Goal: Information Seeking & Learning: Learn about a topic

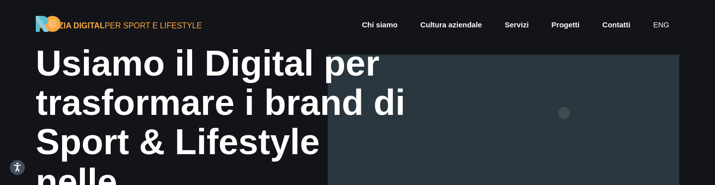
click at [564, 113] on div at bounding box center [503, 147] width 351 height 185
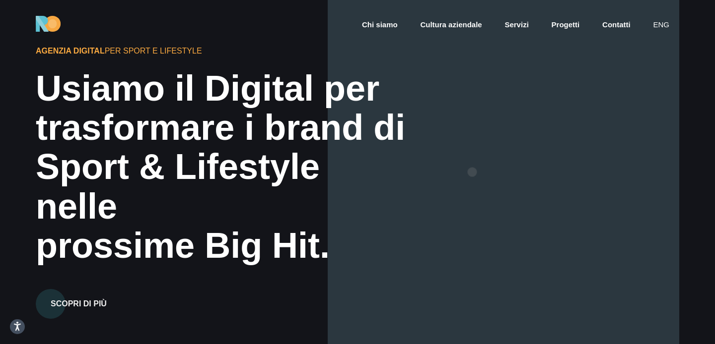
click at [472, 172] on div at bounding box center [503, 172] width 351 height 344
click at [481, 165] on div at bounding box center [503, 172] width 351 height 344
click at [664, 24] on link "eng" at bounding box center [661, 24] width 18 height 11
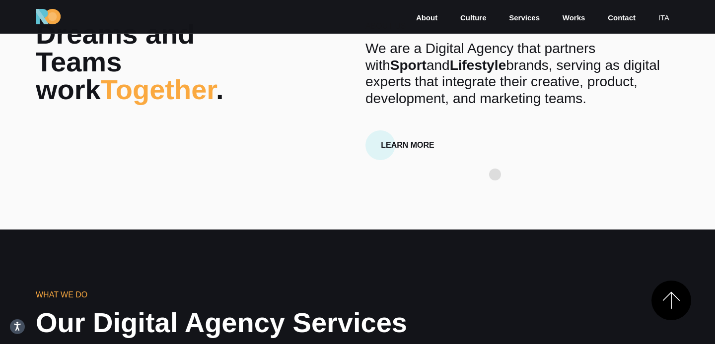
click at [495, 175] on section "Dreams and Teams work Together . About Us We are a Digital Agency that partners…" at bounding box center [357, 95] width 715 height 269
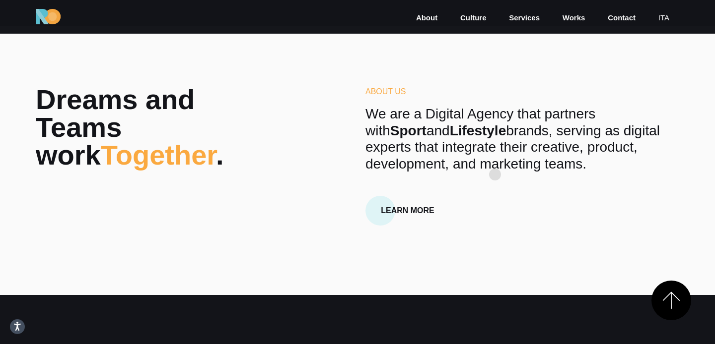
scroll to position [241, 0]
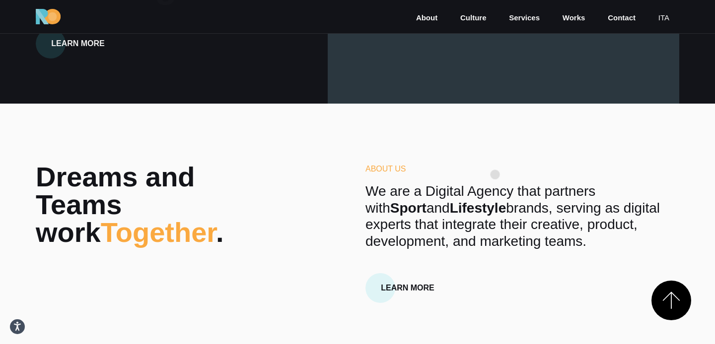
click at [495, 175] on h6 "About Us" at bounding box center [522, 169] width 314 height 12
click at [495, 194] on p "We are a Digital Agency that partners with Sport and Lifestyle brands, serving …" at bounding box center [522, 216] width 314 height 67
click at [497, 188] on p "We are a Digital Agency that partners with Sport and Lifestyle brands, serving …" at bounding box center [522, 216] width 314 height 67
click at [497, 227] on p "We are a Digital Agency that partners with Sport and Lifestyle brands, serving …" at bounding box center [522, 216] width 314 height 67
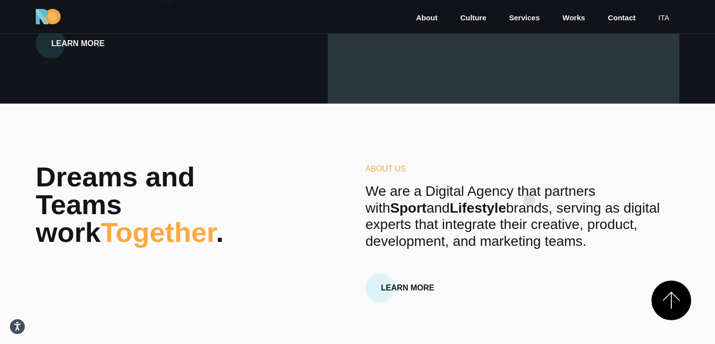
click at [529, 201] on p "We are a Digital Agency that partners with Sport and Lifestyle brands, serving …" at bounding box center [522, 216] width 314 height 67
click at [526, 215] on p "We are a Digital Agency that partners with Sport and Lifestyle brands, serving …" at bounding box center [522, 216] width 314 height 67
click at [526, 224] on p "We are a Digital Agency that partners with Sport and Lifestyle brands, serving …" at bounding box center [522, 216] width 314 height 67
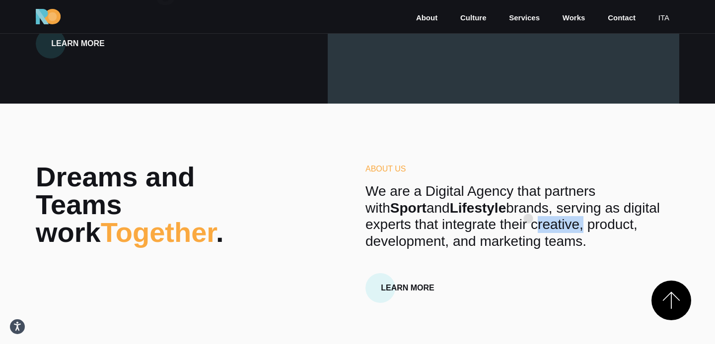
click at [528, 219] on p "We are a Digital Agency that partners with Sport and Lifestyle brands, serving …" at bounding box center [522, 216] width 314 height 67
click at [533, 212] on p "We are a Digital Agency that partners with Sport and Lifestyle brands, serving …" at bounding box center [522, 216] width 314 height 67
click at [533, 232] on p "We are a Digital Agency that partners with Sport and Lifestyle brands, serving …" at bounding box center [522, 216] width 314 height 67
click at [540, 212] on p "We are a Digital Agency that partners with Sport and Lifestyle brands, serving …" at bounding box center [522, 216] width 314 height 67
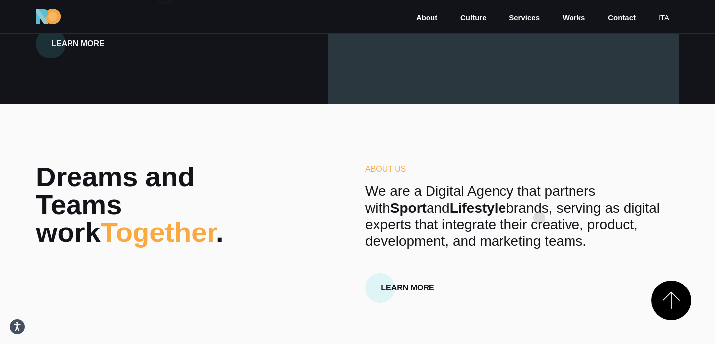
click at [539, 218] on p "We are a Digital Agency that partners with Sport and Lifestyle brands, serving …" at bounding box center [522, 216] width 314 height 67
click at [544, 193] on p "We are a Digital Agency that partners with Sport and Lifestyle brands, serving …" at bounding box center [522, 216] width 314 height 67
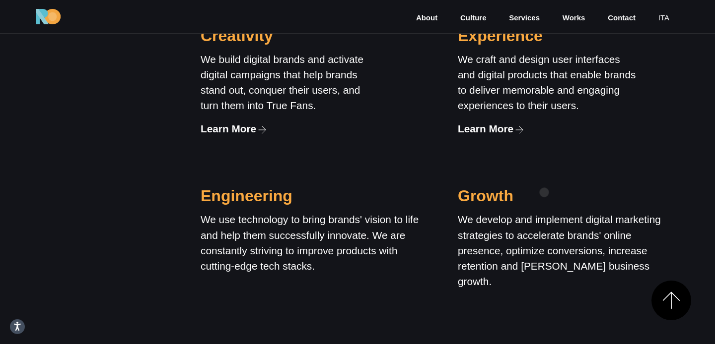
click at [544, 193] on div "Growth We develop and implement digital marketing strategies to accelerate bran…" at bounding box center [568, 242] width 221 height 140
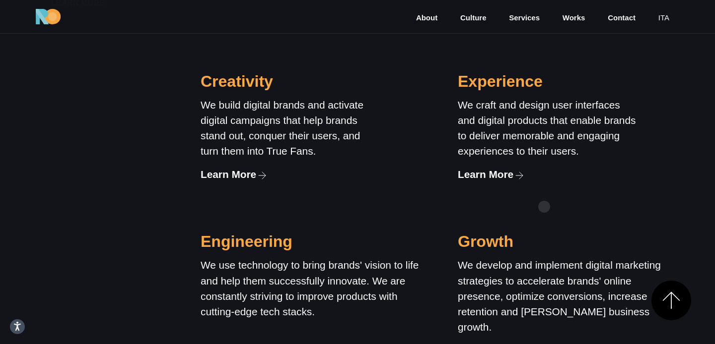
scroll to position [738, 0]
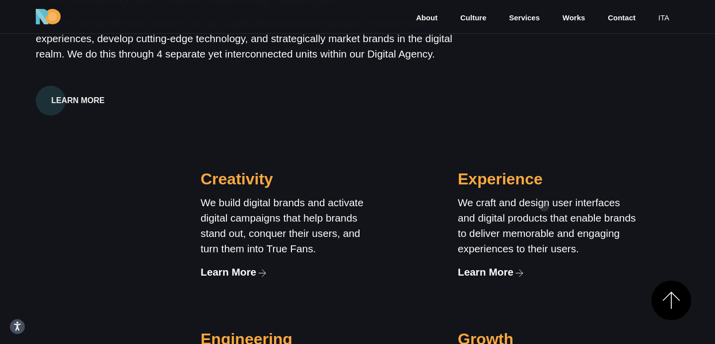
click at [544, 207] on div "Experience We craft and design user interfaces and digital products that enable…" at bounding box center [547, 217] width 179 height 125
click at [288, 217] on p "We build digital brands and activate digital campaigns that help brands stand o…" at bounding box center [290, 226] width 179 height 62
click at [325, 220] on p "We build digital brands and activate digital campaigns that help brands stand o…" at bounding box center [290, 226] width 179 height 62
click at [275, 229] on p "We build digital brands and activate digital campaigns that help brands stand o…" at bounding box center [290, 226] width 179 height 62
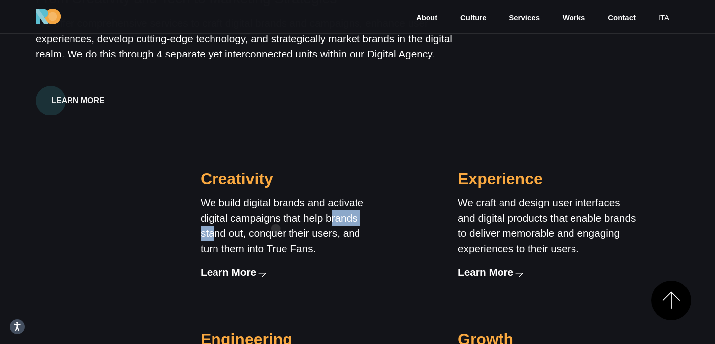
click at [275, 229] on p "We build digital brands and activate digital campaigns that help brands stand o…" at bounding box center [290, 226] width 179 height 62
click at [341, 237] on p "We build digital brands and activate digital campaigns that help brands stand o…" at bounding box center [290, 226] width 179 height 62
click at [507, 247] on p "We craft and design user interfaces and digital products that enable brands to …" at bounding box center [547, 226] width 179 height 62
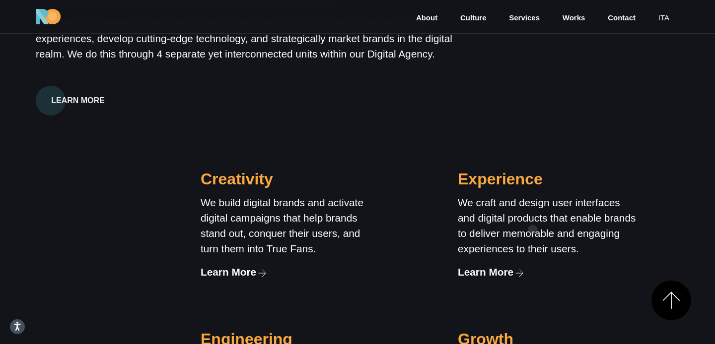
click at [533, 230] on p "We craft and design user interfaces and digital products that enable brands to …" at bounding box center [547, 226] width 179 height 62
click at [274, 227] on p "We build digital brands and activate digital campaigns that help brands stand o…" at bounding box center [290, 226] width 179 height 62
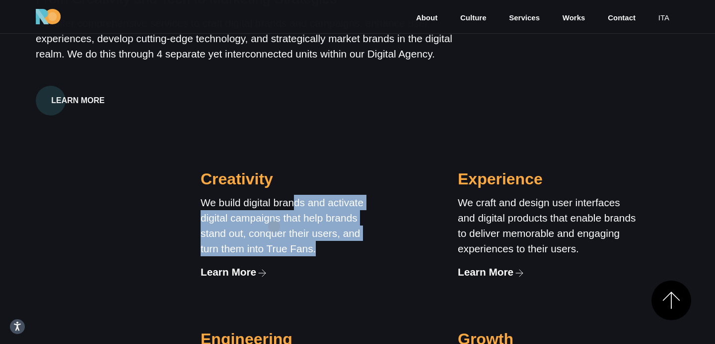
click at [274, 227] on p "We build digital brands and activate digital campaigns that help brands stand o…" at bounding box center [290, 226] width 179 height 62
click at [298, 224] on p "We build digital brands and activate digital campaigns that help brands stand o…" at bounding box center [290, 226] width 179 height 62
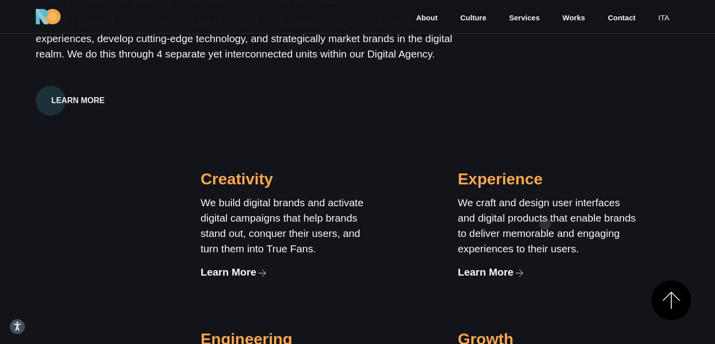
click at [545, 224] on p "We craft and design user interfaces and digital products that enable brands to …" at bounding box center [547, 226] width 179 height 62
click at [527, 257] on p "We craft and design user interfaces and digital products that enable brands to …" at bounding box center [547, 226] width 179 height 62
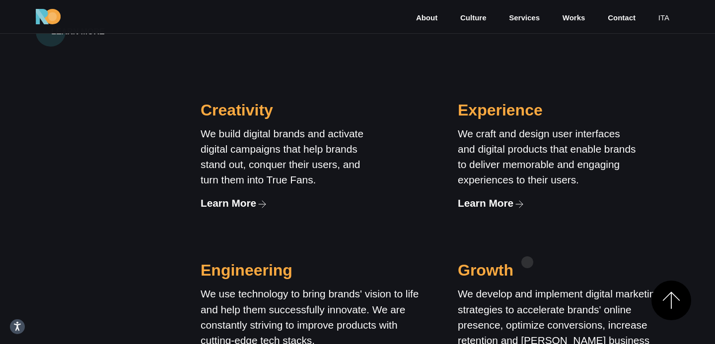
scroll to position [812, 0]
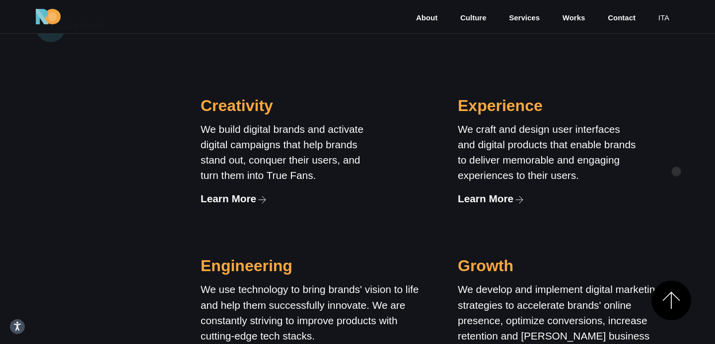
click at [676, 172] on div "Creativity We build digital brands and activate digital campaigns that help bra…" at bounding box center [440, 212] width 514 height 377
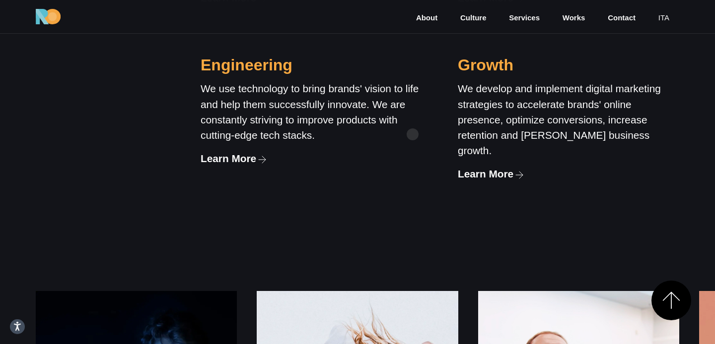
scroll to position [767, 0]
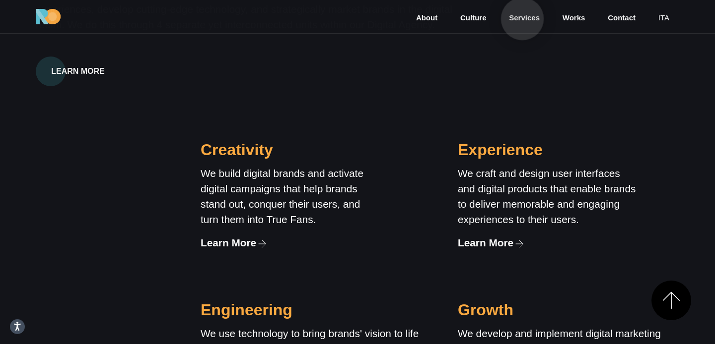
click at [522, 17] on link "Services" at bounding box center [524, 17] width 33 height 11
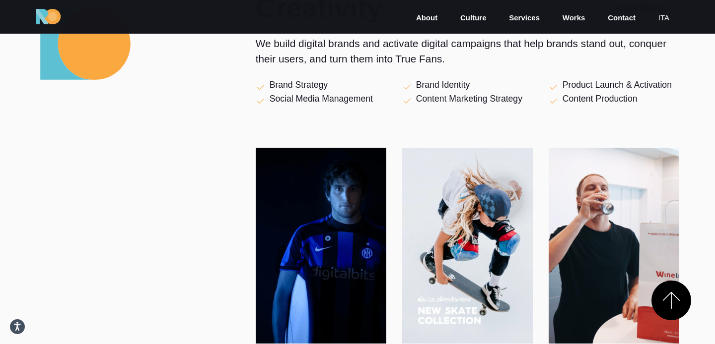
scroll to position [410, 0]
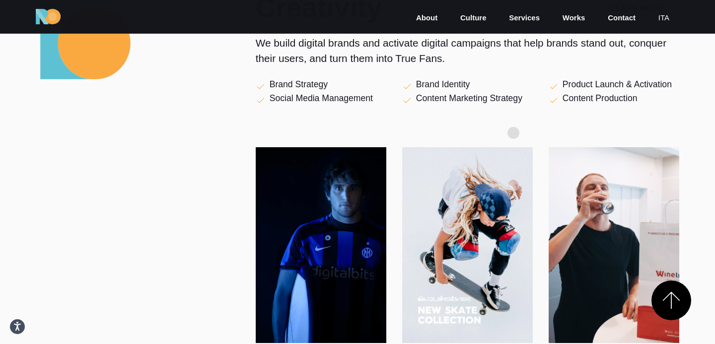
click at [516, 129] on div "Inter x [PERSON_NAME] Quiksilver" at bounding box center [467, 231] width 423 height 226
click at [539, 129] on div "Inter x [PERSON_NAME] Quiksilver" at bounding box center [467, 231] width 423 height 226
click at [541, 128] on div "Inter x Bradley LF Quiksilver" at bounding box center [467, 231] width 423 height 226
click at [542, 121] on div "Inter x Bradley LF Quiksilver" at bounding box center [467, 231] width 423 height 226
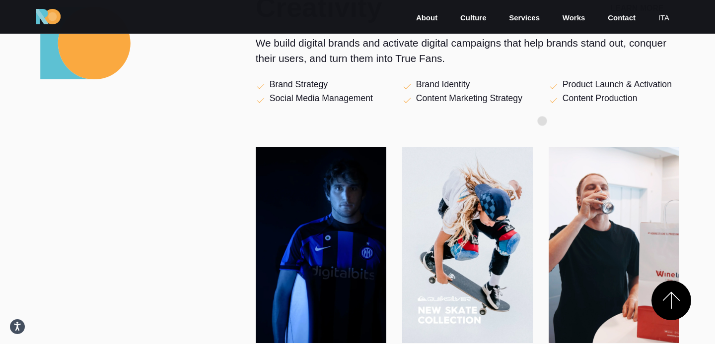
click at [542, 121] on div "Inter x Bradley LF Quiksilver" at bounding box center [467, 231] width 423 height 226
click at [541, 123] on div "Inter x Bradley LF Quiksilver" at bounding box center [467, 231] width 423 height 226
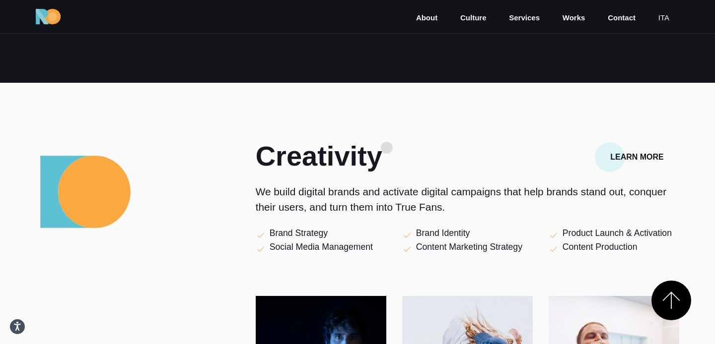
scroll to position [245, 0]
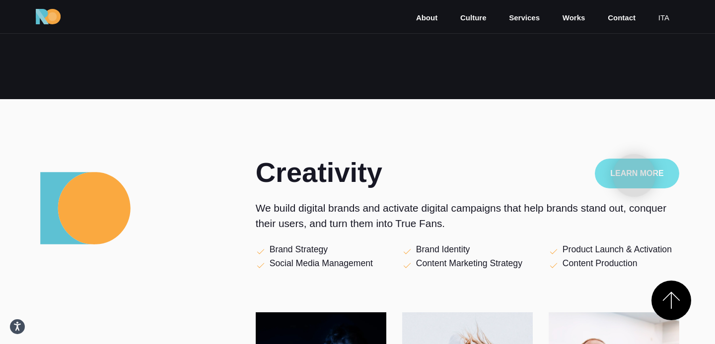
click at [634, 176] on button "Learn More" at bounding box center [637, 174] width 84 height 30
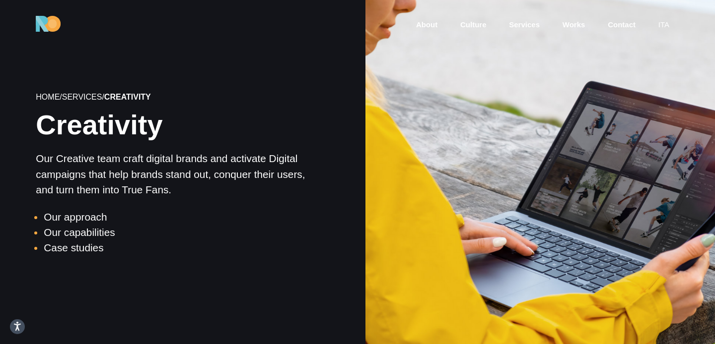
click at [442, 153] on div at bounding box center [539, 174] width 353 height 353
click at [502, 164] on div at bounding box center [539, 174] width 353 height 353
click at [476, 159] on div at bounding box center [539, 174] width 353 height 353
click at [494, 163] on div at bounding box center [539, 174] width 353 height 353
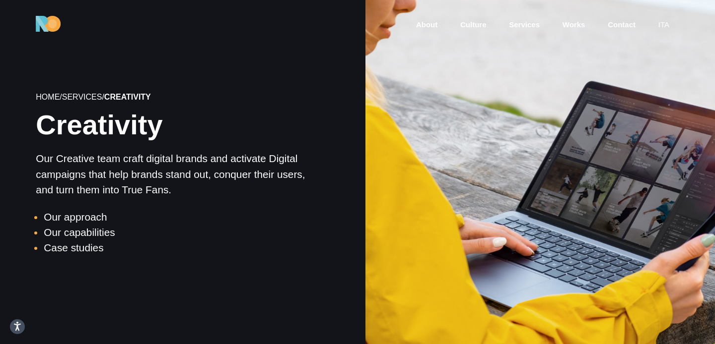
click at [494, 148] on div at bounding box center [539, 174] width 353 height 353
click at [493, 147] on div at bounding box center [539, 174] width 353 height 353
click at [493, 144] on div at bounding box center [539, 174] width 353 height 353
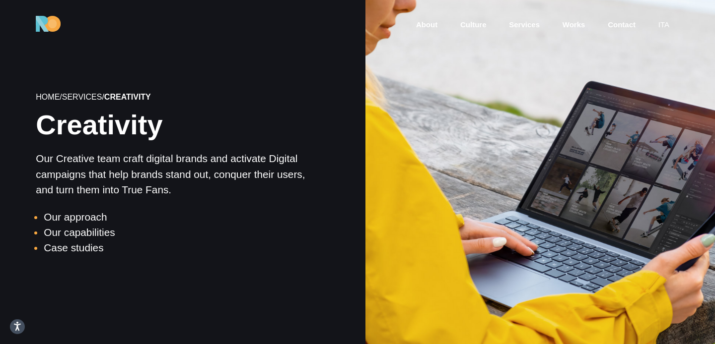
click at [493, 159] on div at bounding box center [539, 174] width 353 height 353
click at [518, 159] on div at bounding box center [539, 174] width 353 height 353
click at [518, 144] on div at bounding box center [539, 174] width 353 height 353
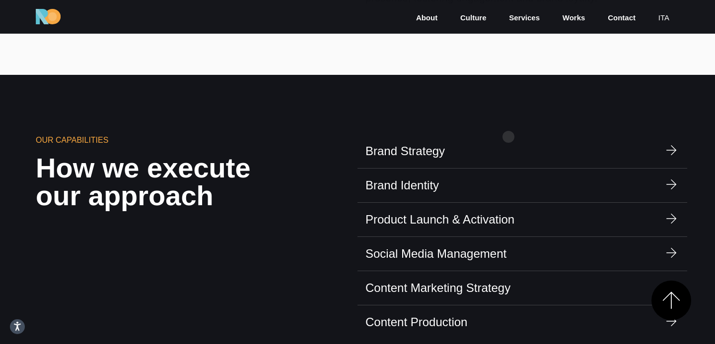
scroll to position [649, 0]
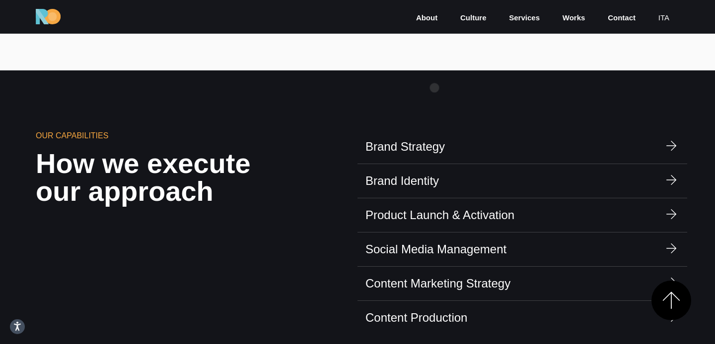
click at [434, 88] on section "Our capabilities How we execute our approach Brand Strategy Brand Identity Prod…" at bounding box center [357, 202] width 715 height 265
click at [447, 88] on section "Our capabilities How we execute our approach Brand Strategy Brand Identity Prod…" at bounding box center [357, 202] width 715 height 265
click at [519, 16] on link "Services" at bounding box center [524, 17] width 33 height 11
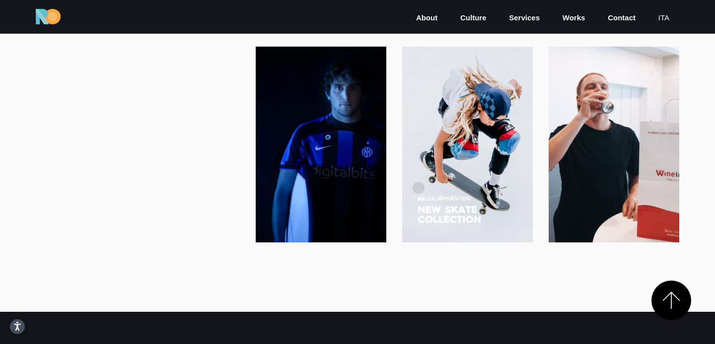
scroll to position [529, 0]
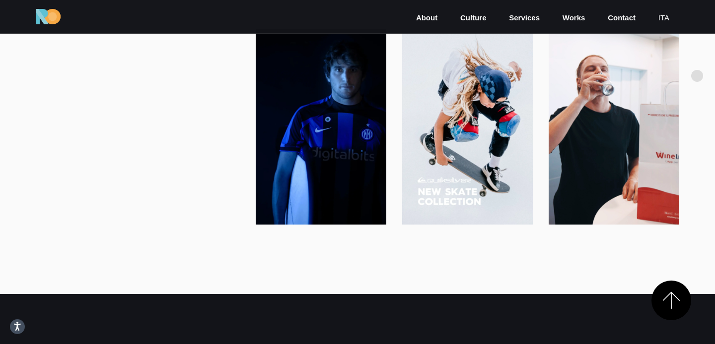
click at [697, 76] on div "Creativity Learn More We build digital brands and activate digital campaigns th…" at bounding box center [357, 50] width 715 height 350
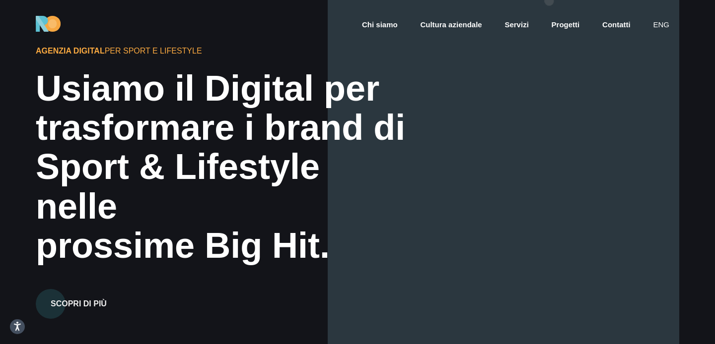
drag, startPoint x: 51, startPoint y: 29, endPoint x: 549, endPoint y: 1, distance: 499.1
